Goal: Find specific page/section: Locate a particular part of the current website

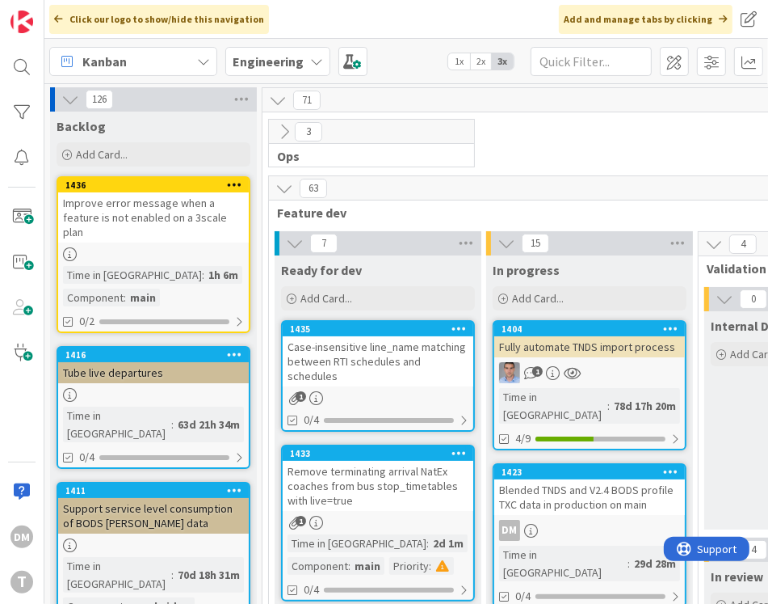
click at [388, 358] on div "Case-insensitive line_name matching between RTI schedules and schedules" at bounding box center [378, 361] width 191 height 50
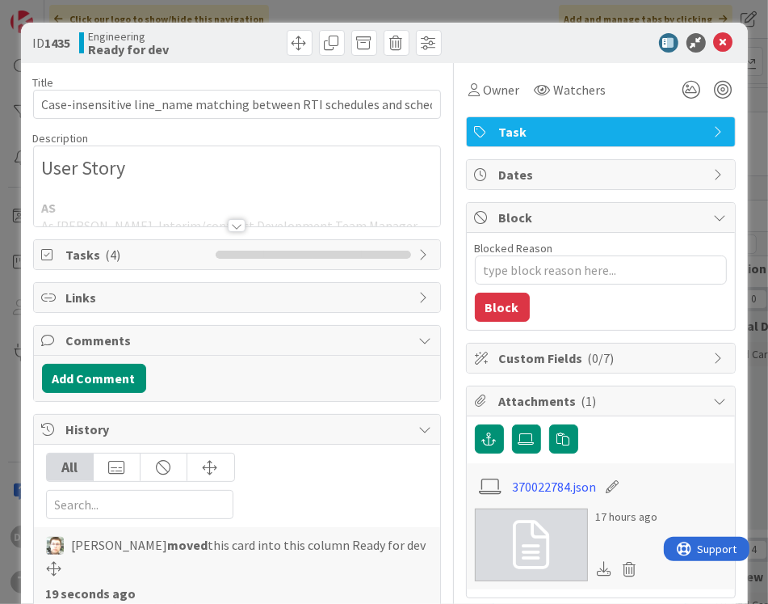
type textarea "x"
click at [240, 221] on div at bounding box center [237, 225] width 18 height 13
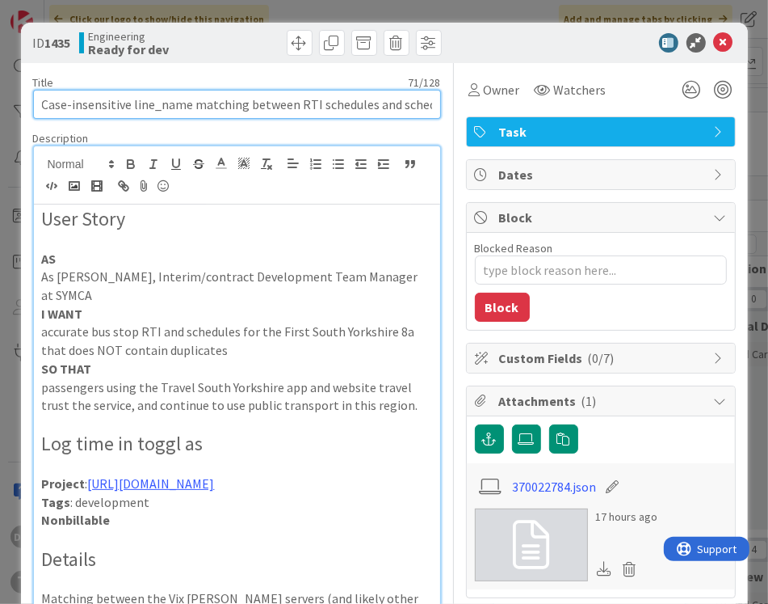
click at [293, 101] on input "Case-insensitive line_name matching between RTI schedules and schedules" at bounding box center [237, 104] width 408 height 29
type input "Case-insensitive line_name matching between bux topRTI schedules and schedules"
type textarea "x"
type input "Case-insensitive line_name matching between bux [PERSON_NAME] schedules and sch…"
type textarea "x"
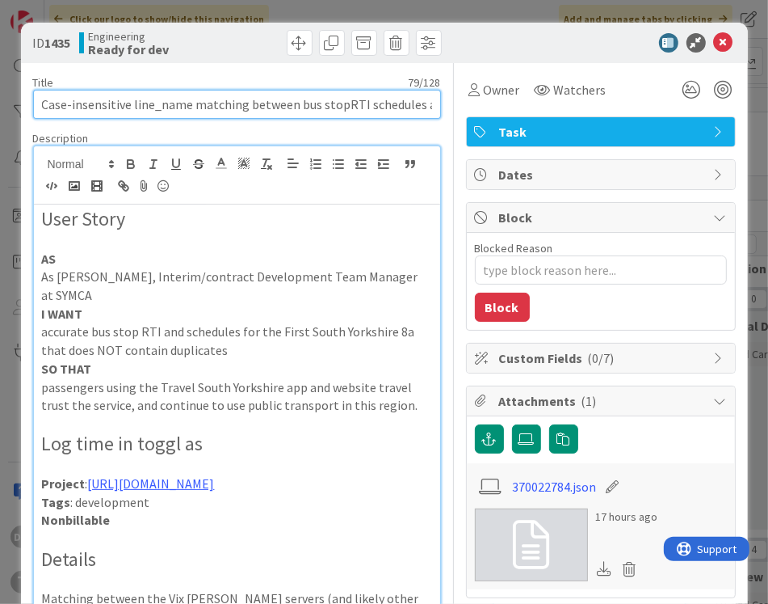
type input "Case-insensitive line_name matching between bus stop RTI schedules and schedules"
type textarea "x"
click at [392, 103] on input "Case-insensitive line_name matching between bus stop RTI schedules and schedules" at bounding box center [237, 104] width 408 height 29
type input "Case-insensitive line_name matching between bus stop RT and schedules"
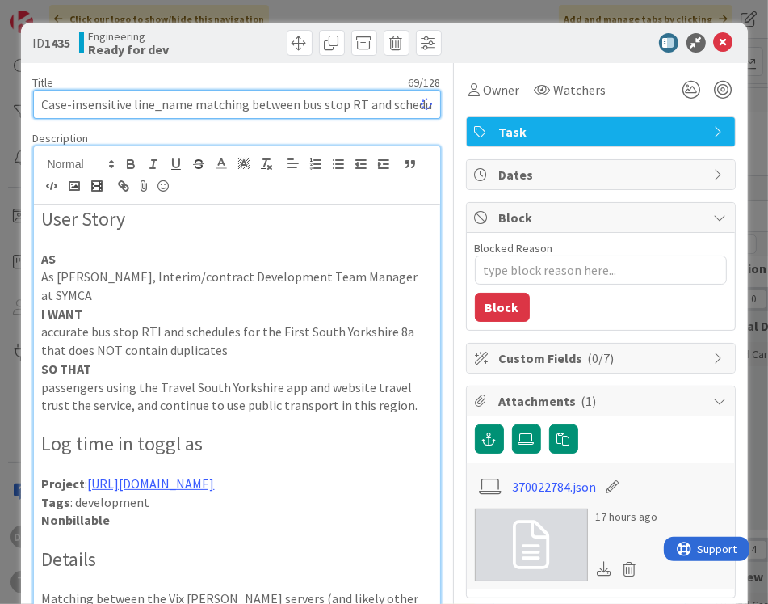
type textarea "x"
type input "Case-insensitive line_name matching between bus stop RTI and schedules"
type textarea "x"
type input "Case-insensitive line_name matching between bus stop RTI and schedules"
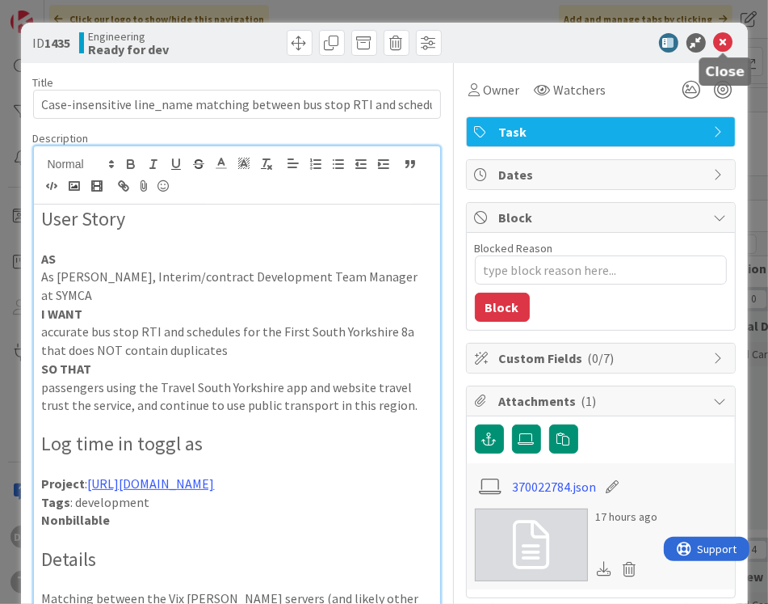
click at [726, 40] on icon at bounding box center [723, 42] width 19 height 19
